Goal: Navigation & Orientation: Find specific page/section

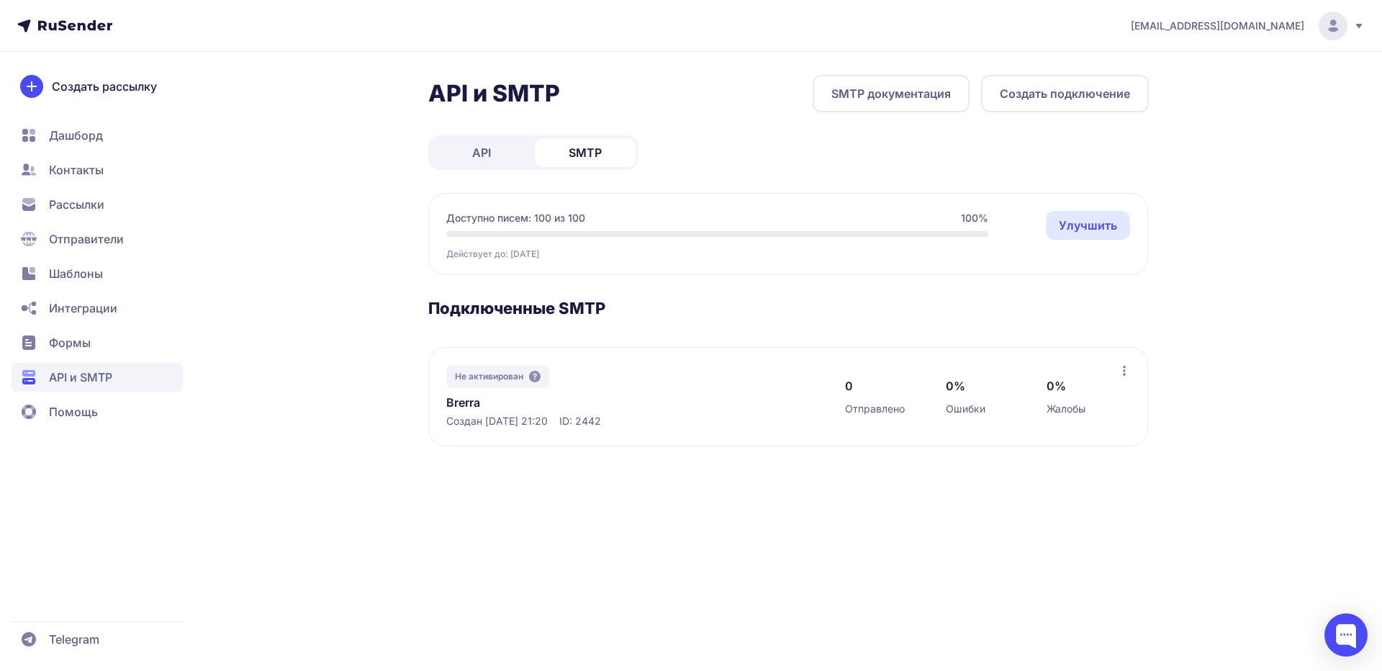
click at [1364, 26] on icon at bounding box center [1359, 26] width 12 height 12
click at [1258, 348] on div "[EMAIL_ADDRESS][DOMAIN_NAME] Аккаунт Тарифы Выйти API и SMTP SMTP документация …" at bounding box center [691, 335] width 1382 height 671
click at [93, 408] on span "Помощь" at bounding box center [73, 411] width 49 height 17
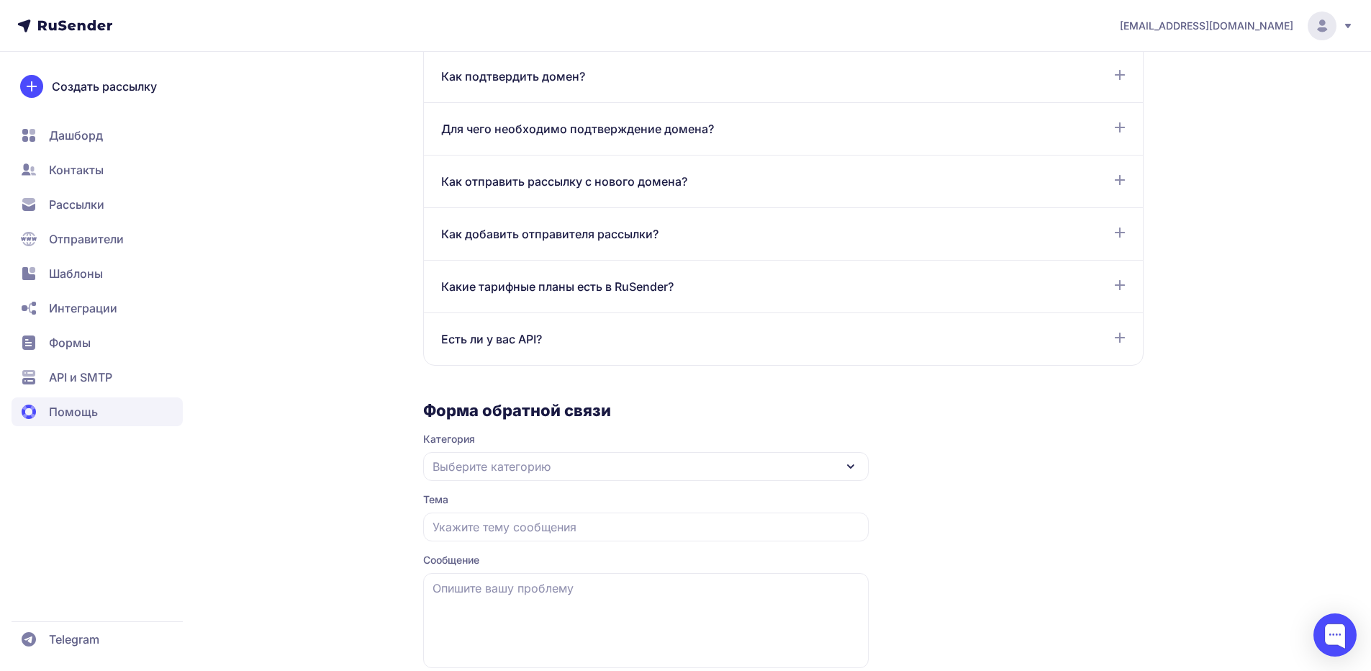
scroll to position [820, 0]
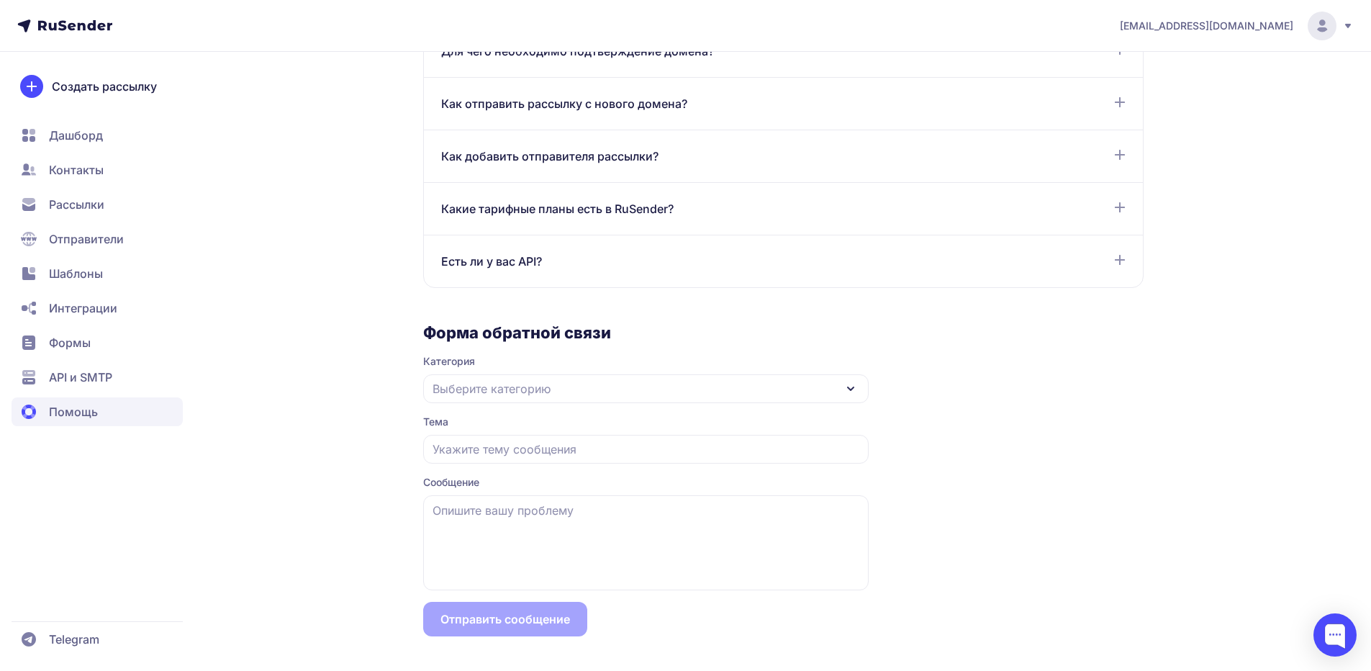
click at [109, 378] on span "API и SMTP" at bounding box center [80, 376] width 63 height 17
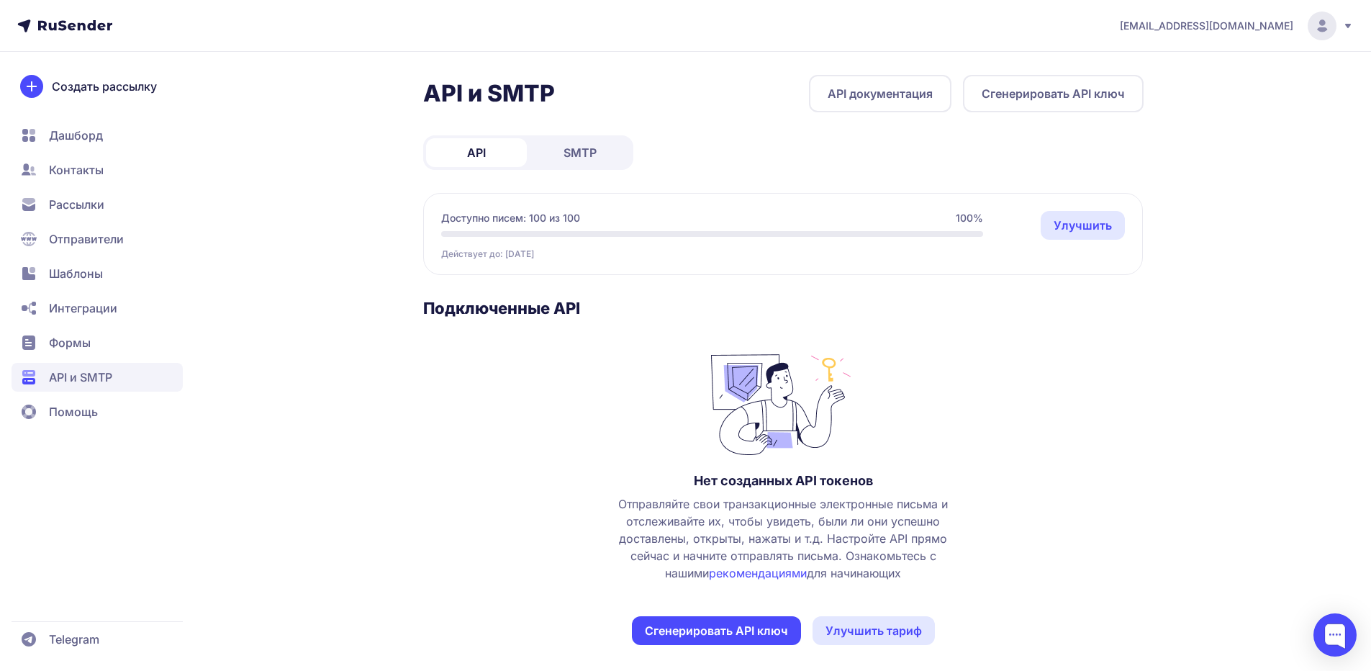
click at [582, 148] on span "SMTP" at bounding box center [580, 152] width 33 height 17
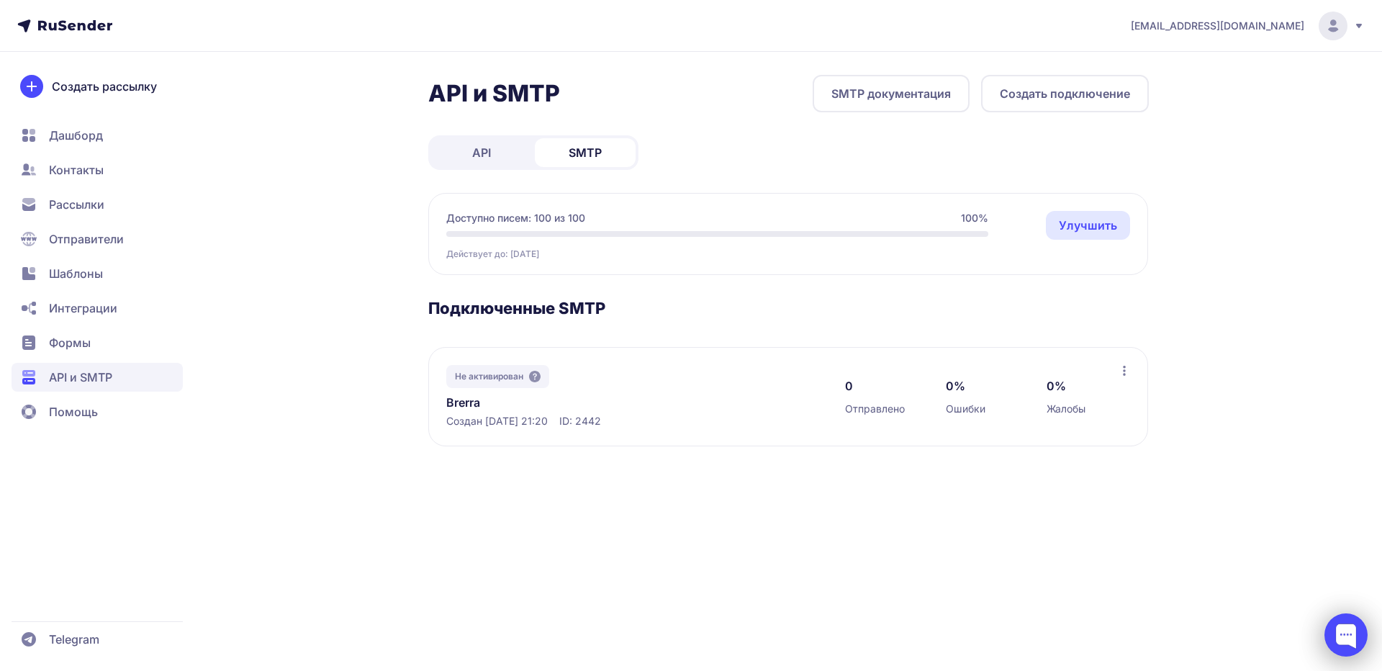
click at [1346, 638] on div at bounding box center [1345, 634] width 43 height 43
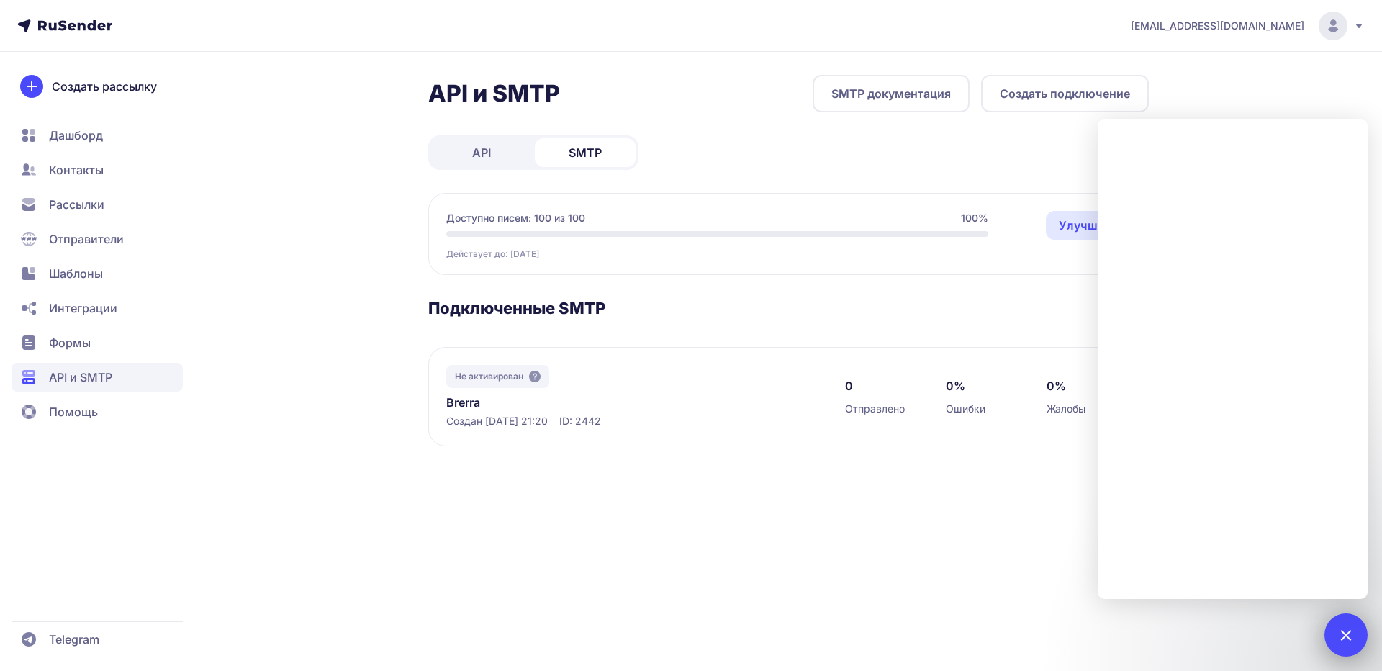
click at [1339, 625] on div at bounding box center [1345, 634] width 43 height 43
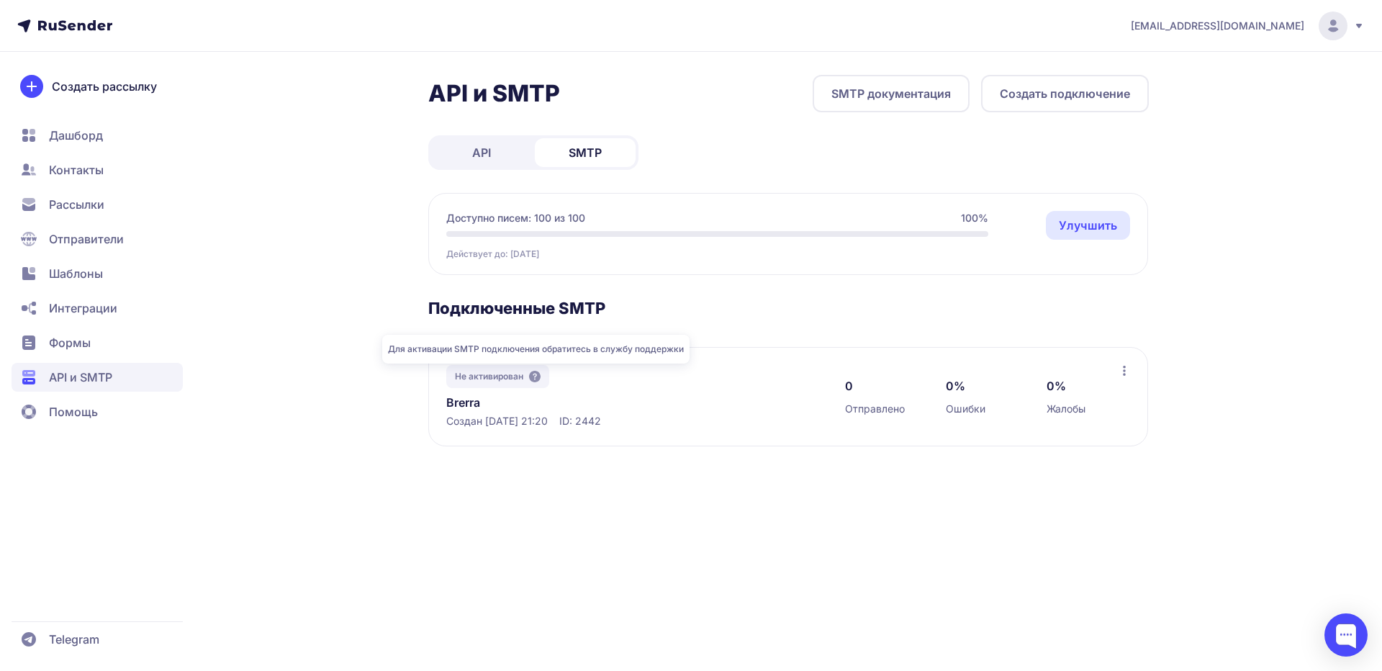
click at [536, 374] on icon at bounding box center [535, 377] width 12 height 12
click at [476, 404] on link "Brerra" at bounding box center [593, 402] width 295 height 17
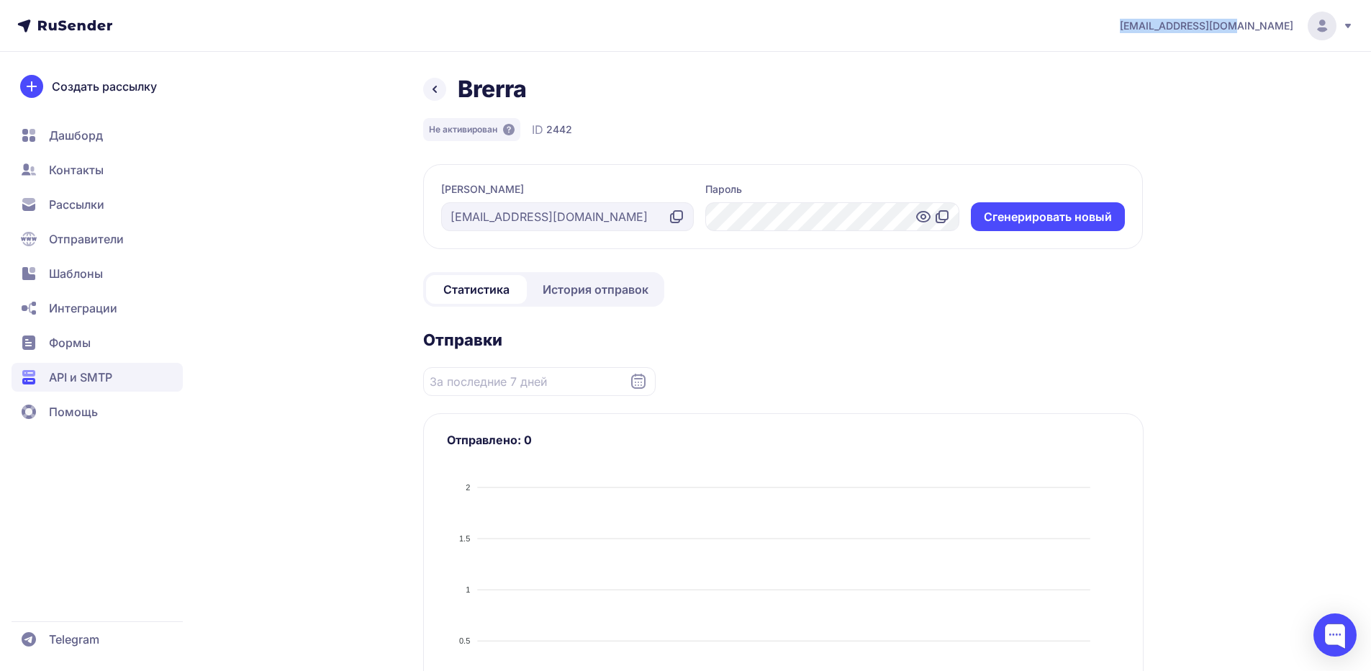
drag, startPoint x: 1176, startPoint y: 27, endPoint x: 1290, endPoint y: 30, distance: 114.5
click at [1290, 30] on header "[EMAIL_ADDRESS][DOMAIN_NAME]" at bounding box center [685, 26] width 1371 height 52
copy span "[EMAIL_ADDRESS][DOMAIN_NAME]"
drag, startPoint x: 1287, startPoint y: 89, endPoint x: 1237, endPoint y: 81, distance: 50.2
click at [1287, 89] on div "[EMAIL_ADDRESS][DOMAIN_NAME] Brerra Не активирован ID 2442 Логин [EMAIL_ADDRESS…" at bounding box center [685, 613] width 1371 height 1226
